Goal: Transaction & Acquisition: Convert currency between wallets

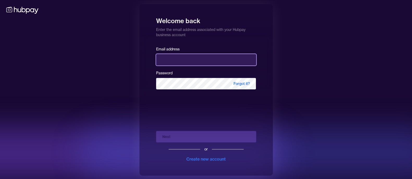
drag, startPoint x: 0, startPoint y: 0, endPoint x: 211, endPoint y: 64, distance: 221.0
click at [211, 64] on input "email" at bounding box center [206, 59] width 100 height 11
type input "**********"
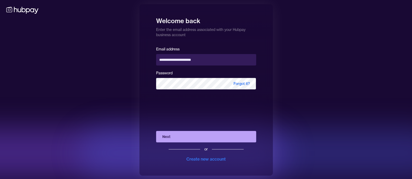
click at [172, 136] on button "Next" at bounding box center [206, 136] width 100 height 11
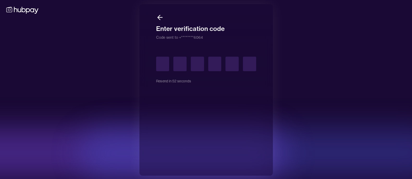
type input "*"
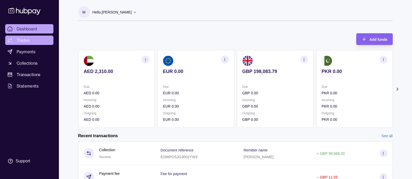
click at [42, 39] on link "Trades" at bounding box center [29, 40] width 48 height 9
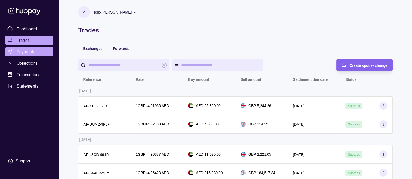
click at [39, 50] on link "Payments" at bounding box center [29, 51] width 48 height 9
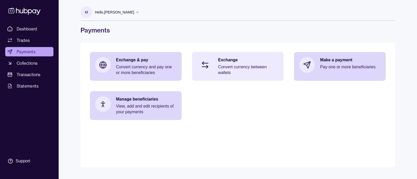
click at [227, 68] on p "Convert currency between wallets" at bounding box center [248, 69] width 60 height 11
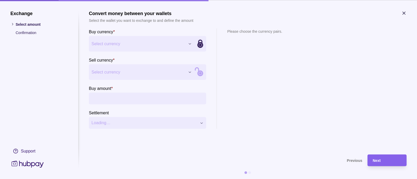
click at [155, 179] on div "Exchange Select amount Confirmation Support Convert money between your wallets …" at bounding box center [208, 179] width 417 height 0
click at [124, 179] on div "Exchange Select amount Confirmation Support Convert money between your wallets …" at bounding box center [208, 179] width 417 height 0
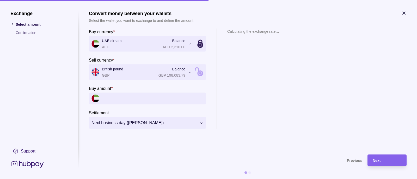
click at [131, 97] on input "Buy amount *" at bounding box center [153, 99] width 102 height 12
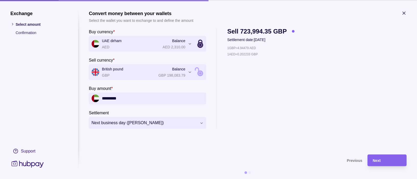
type input "*********"
